Goal: Task Accomplishment & Management: Manage account settings

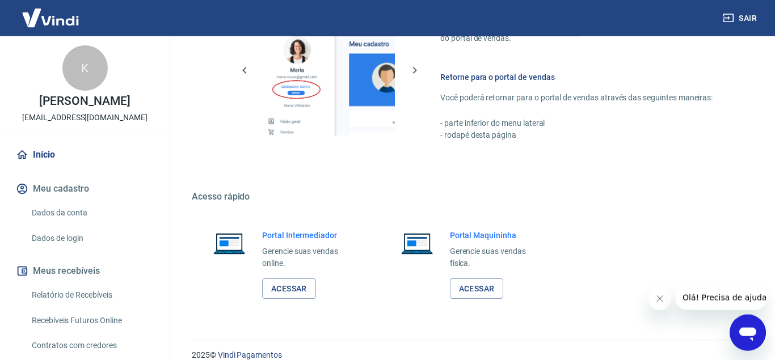
scroll to position [676, 0]
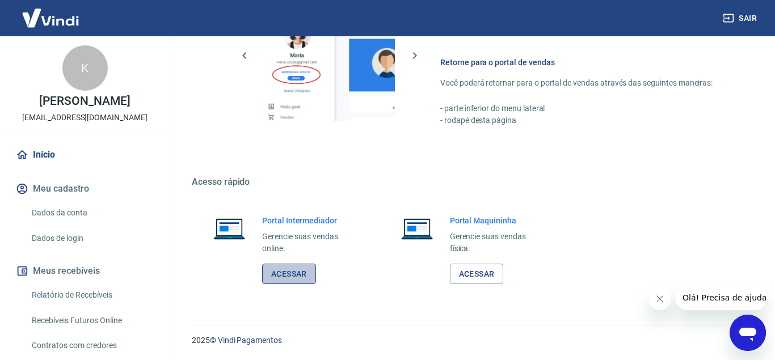
click at [281, 270] on link "Acessar" at bounding box center [289, 274] width 54 height 21
click at [743, 18] on button "Sair" at bounding box center [740, 18] width 41 height 21
